Goal: Task Accomplishment & Management: Manage account settings

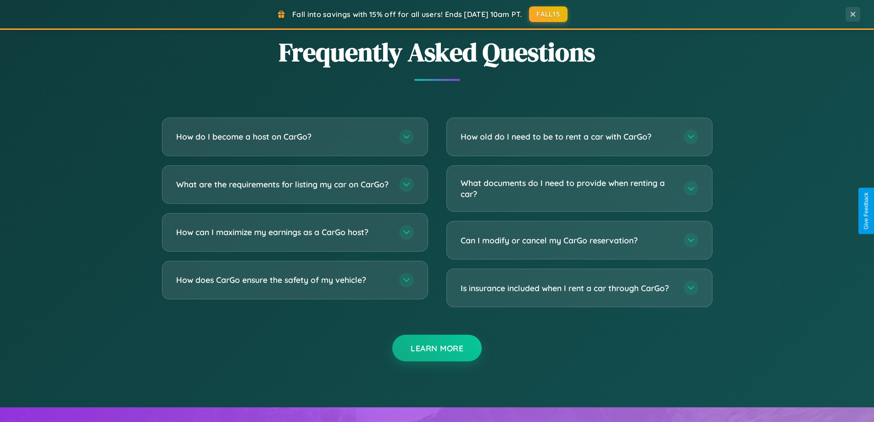
scroll to position [1765, 0]
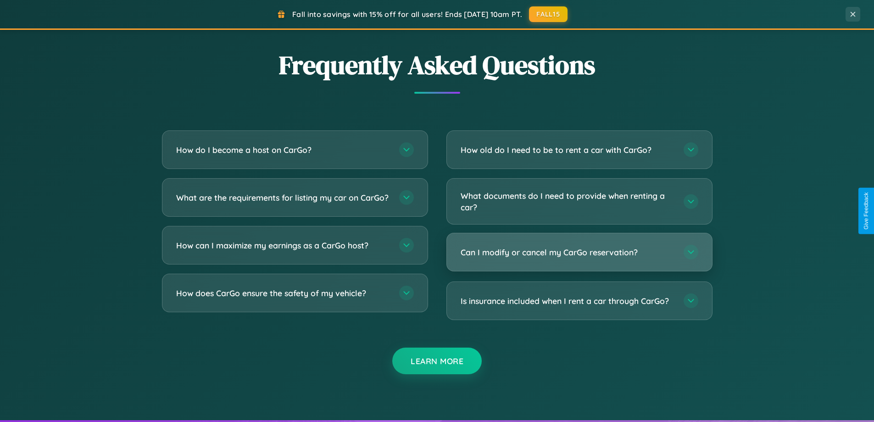
click at [579, 252] on h3 "Can I modify or cancel my CarGo reservation?" at bounding box center [568, 251] width 214 height 11
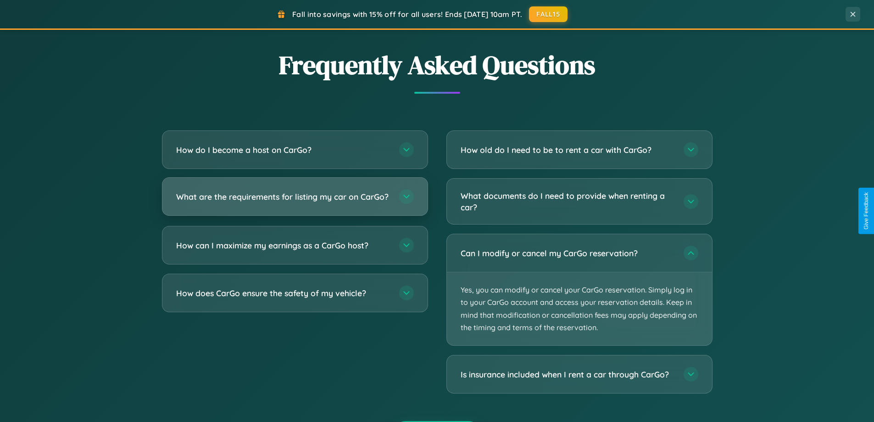
click at [295, 200] on h3 "What are the requirements for listing my car on CarGo?" at bounding box center [283, 196] width 214 height 11
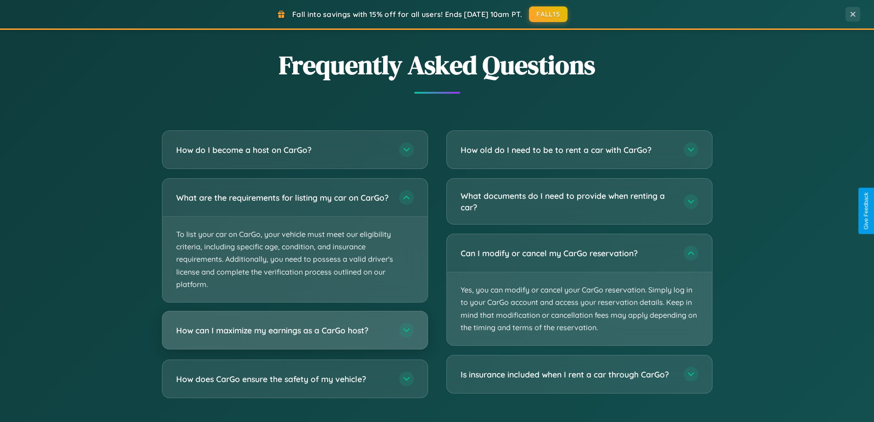
click at [295, 336] on h3 "How can I maximize my earnings as a CarGo host?" at bounding box center [283, 329] width 214 height 11
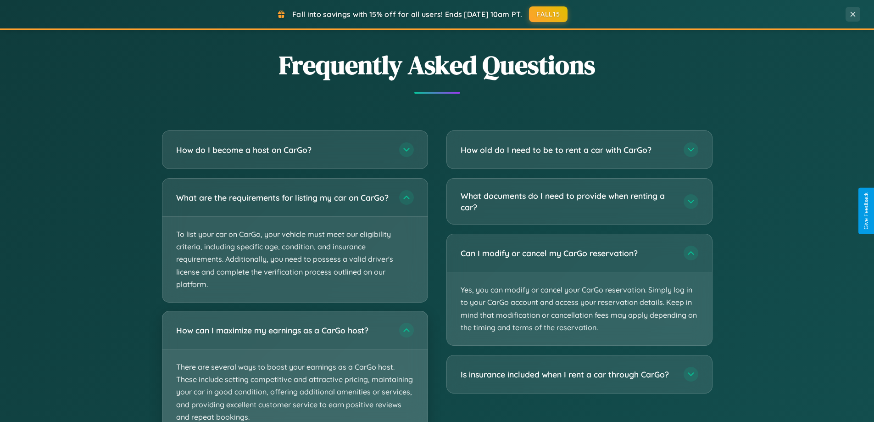
click at [295, 370] on p "There are several ways to boost your earnings as a CarGo host. These include se…" at bounding box center [294, 391] width 265 height 85
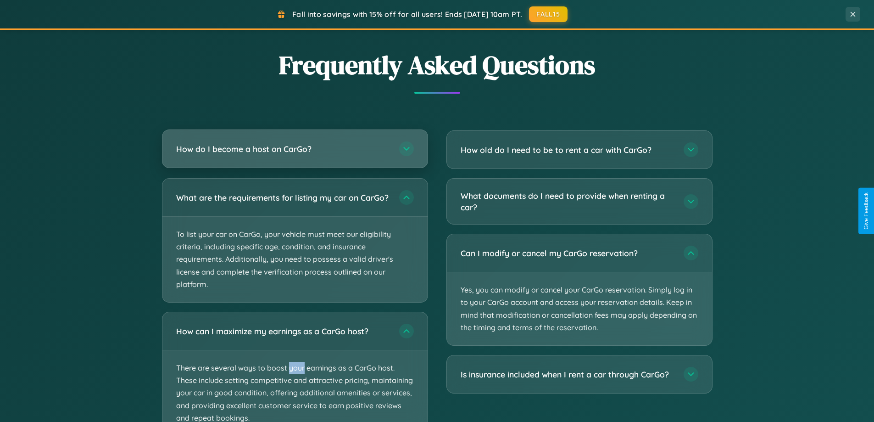
click at [295, 150] on h3 "How do I become a host on CarGo?" at bounding box center [283, 148] width 214 height 11
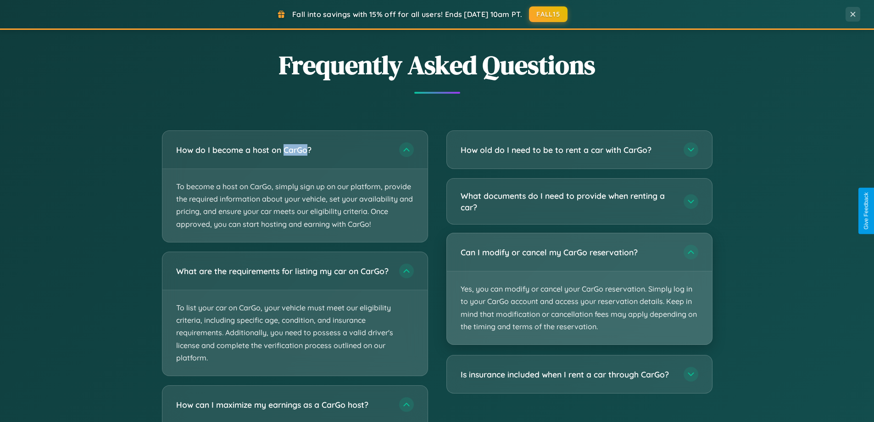
click at [579, 289] on p "Yes, you can modify or cancel your CarGo reservation. Simply log in to your Car…" at bounding box center [579, 307] width 265 height 73
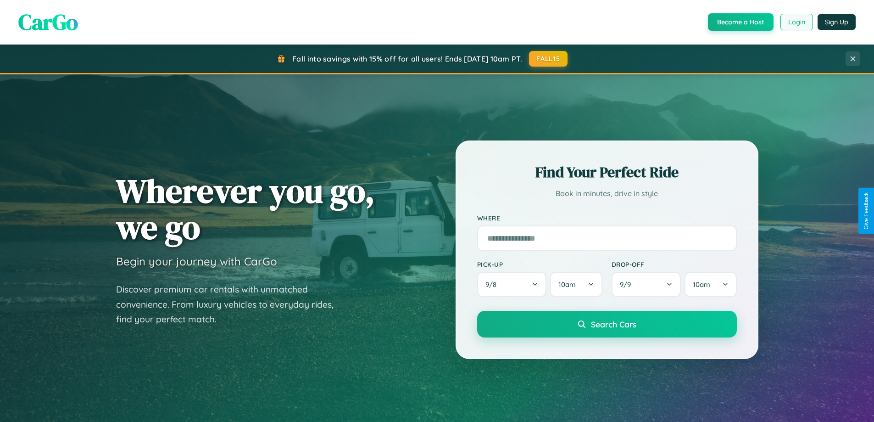
click at [796, 22] on button "Login" at bounding box center [796, 22] width 33 height 17
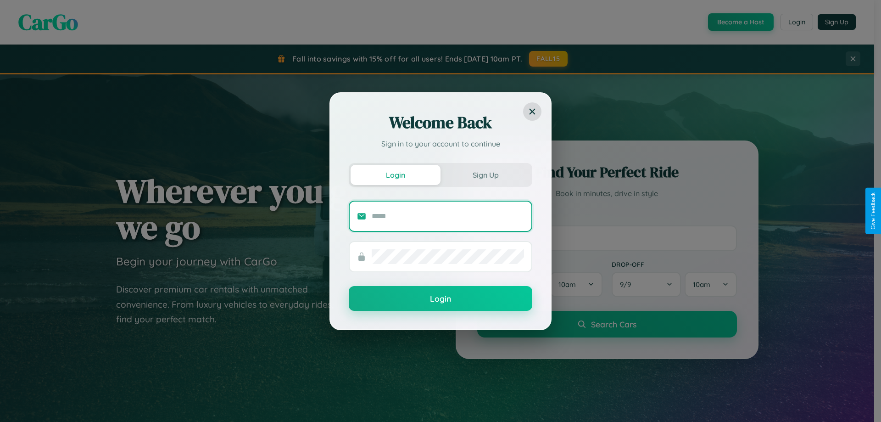
click at [448, 216] on input "text" at bounding box center [448, 216] width 152 height 15
type input "**********"
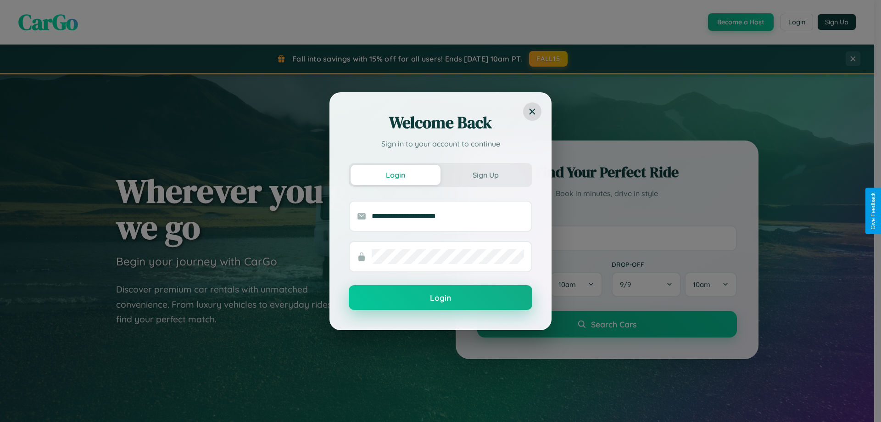
click at [440, 298] on button "Login" at bounding box center [441, 297] width 184 height 25
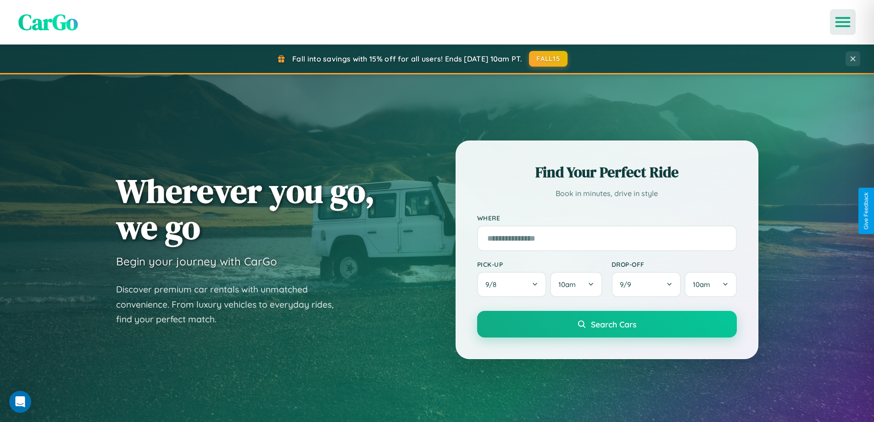
click at [843, 22] on icon "Open menu" at bounding box center [842, 22] width 13 height 8
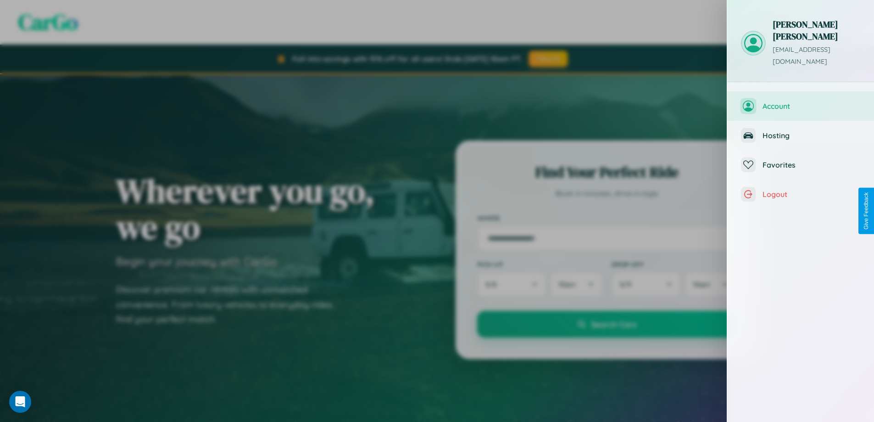
click at [801, 101] on span "Account" at bounding box center [811, 105] width 98 height 9
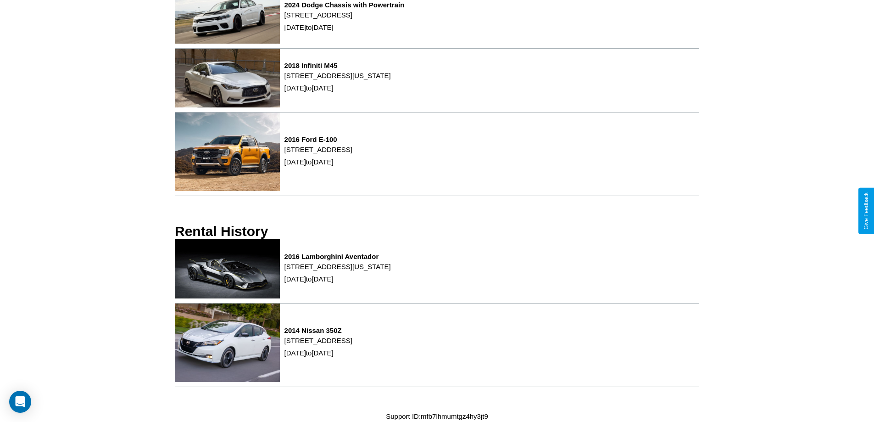
click at [391, 270] on p "[STREET_ADDRESS][US_STATE]" at bounding box center [337, 266] width 106 height 12
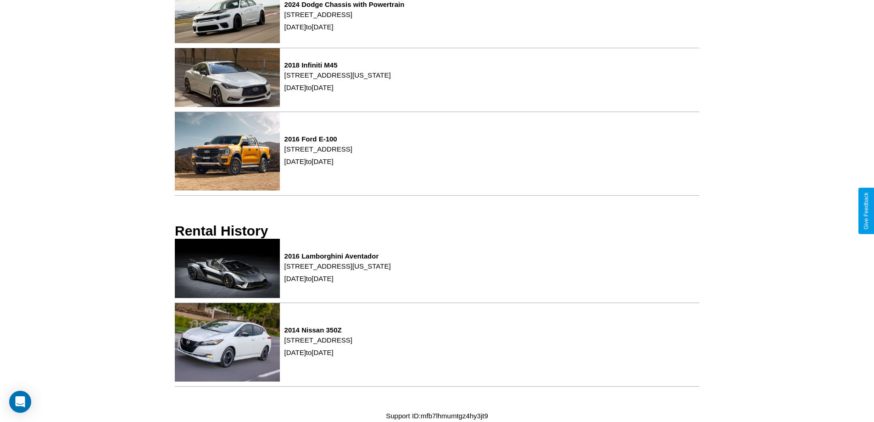
click at [391, 270] on p "[STREET_ADDRESS][US_STATE]" at bounding box center [337, 266] width 106 height 12
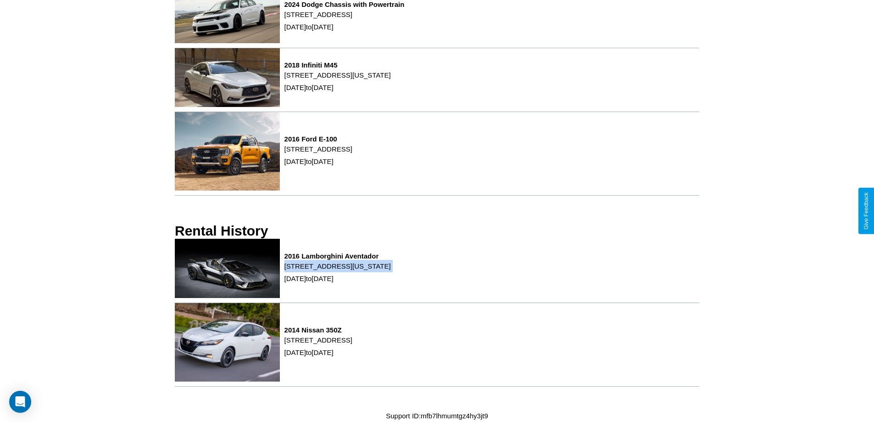
click at [391, 270] on p "[STREET_ADDRESS][US_STATE]" at bounding box center [337, 266] width 106 height 12
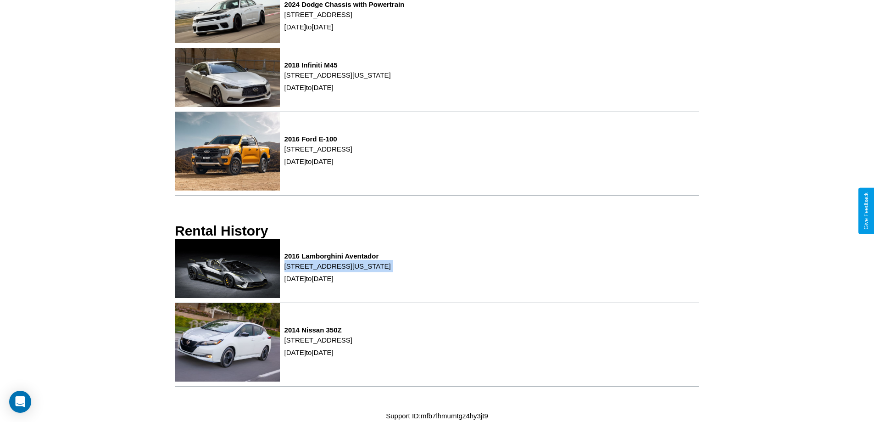
click at [391, 270] on p "[STREET_ADDRESS][US_STATE]" at bounding box center [337, 266] width 106 height 12
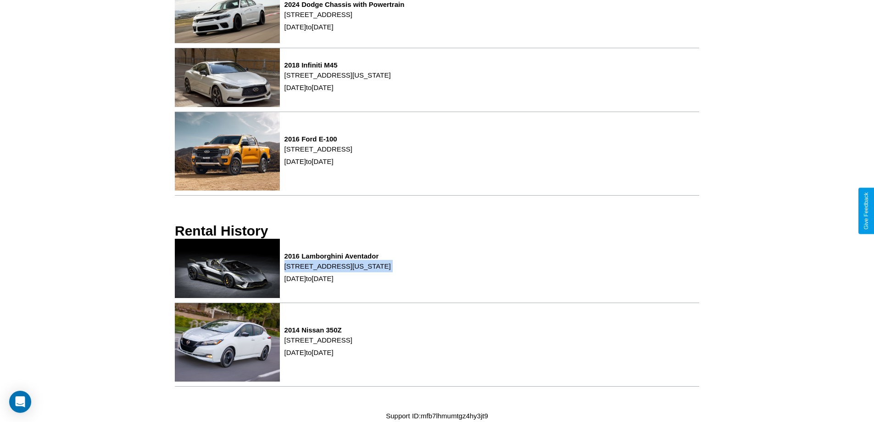
click at [391, 270] on p "[STREET_ADDRESS][US_STATE]" at bounding box center [337, 266] width 106 height 12
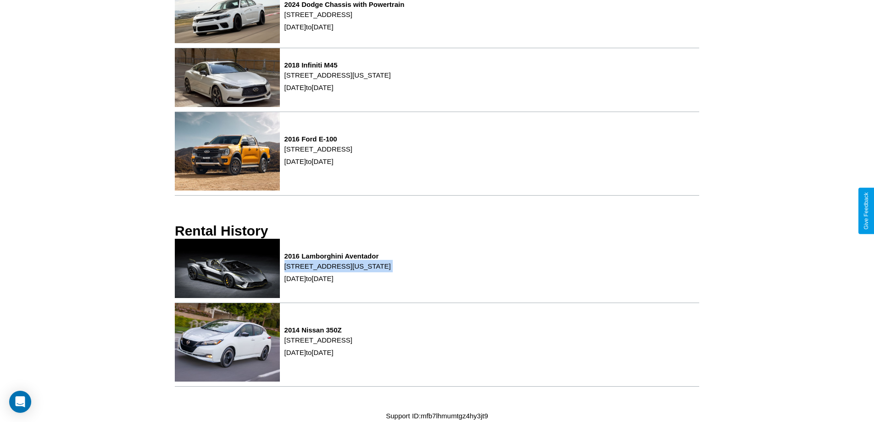
click at [391, 270] on p "[STREET_ADDRESS][US_STATE]" at bounding box center [337, 266] width 106 height 12
